Goal: Task Accomplishment & Management: Use online tool/utility

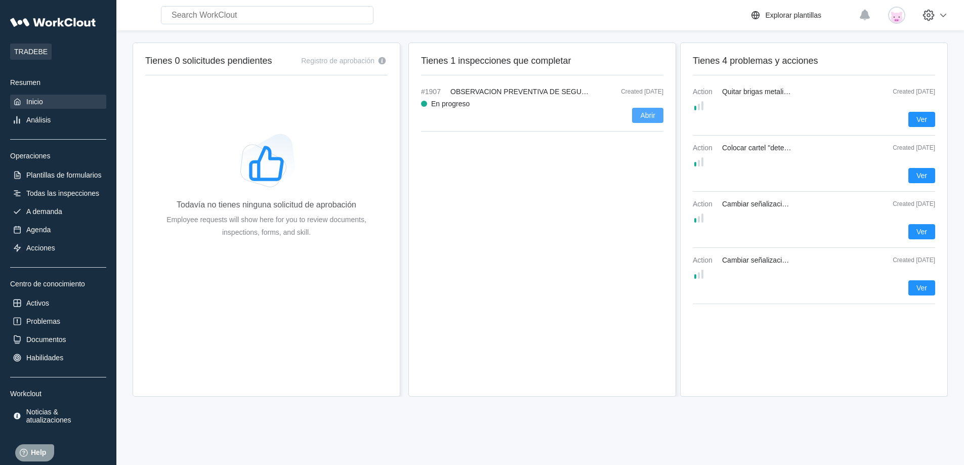
click at [640, 120] on button "Abrir" at bounding box center [647, 115] width 31 height 15
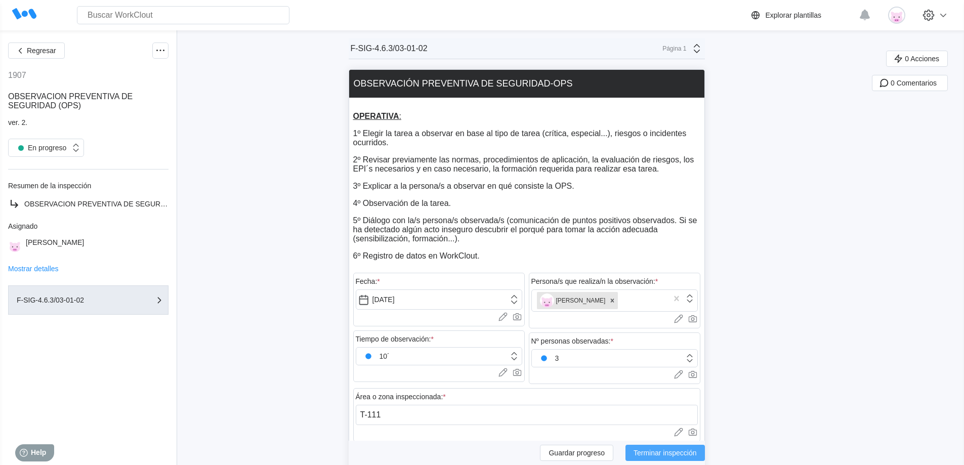
click at [663, 455] on span "Terminar inspección" at bounding box center [665, 453] width 63 height 7
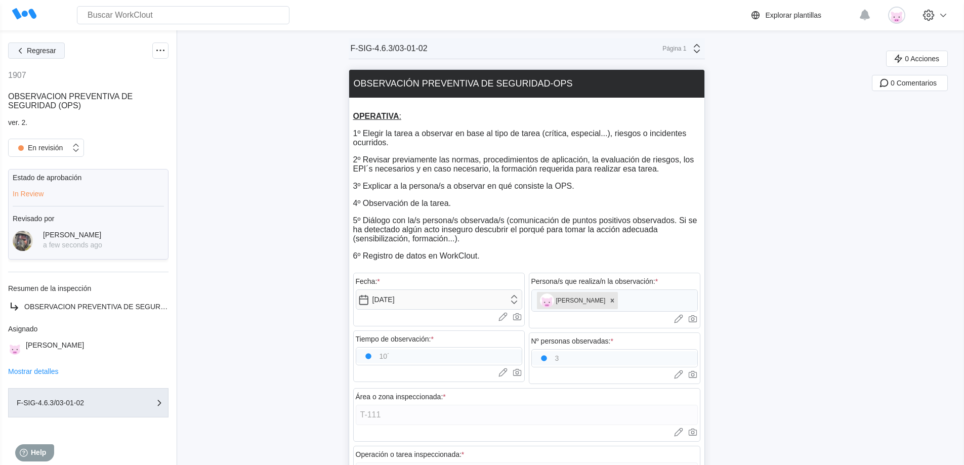
click at [28, 54] on span "Regresar" at bounding box center [41, 50] width 29 height 7
